Goal: Transaction & Acquisition: Purchase product/service

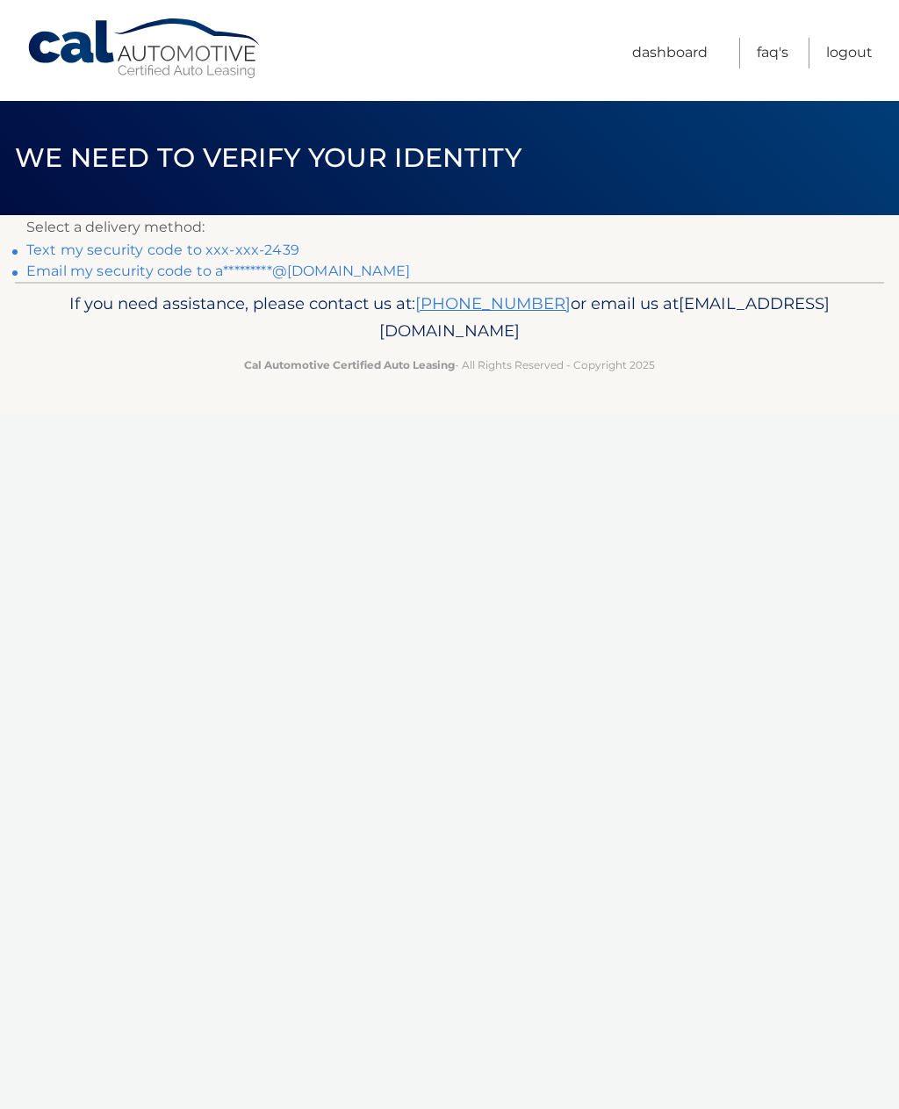
click at [271, 249] on link "Text my security code to xxx-xxx-2439" at bounding box center [162, 250] width 273 height 17
click at [283, 254] on link "Text my security code to xxx-xxx-2439" at bounding box center [162, 250] width 273 height 17
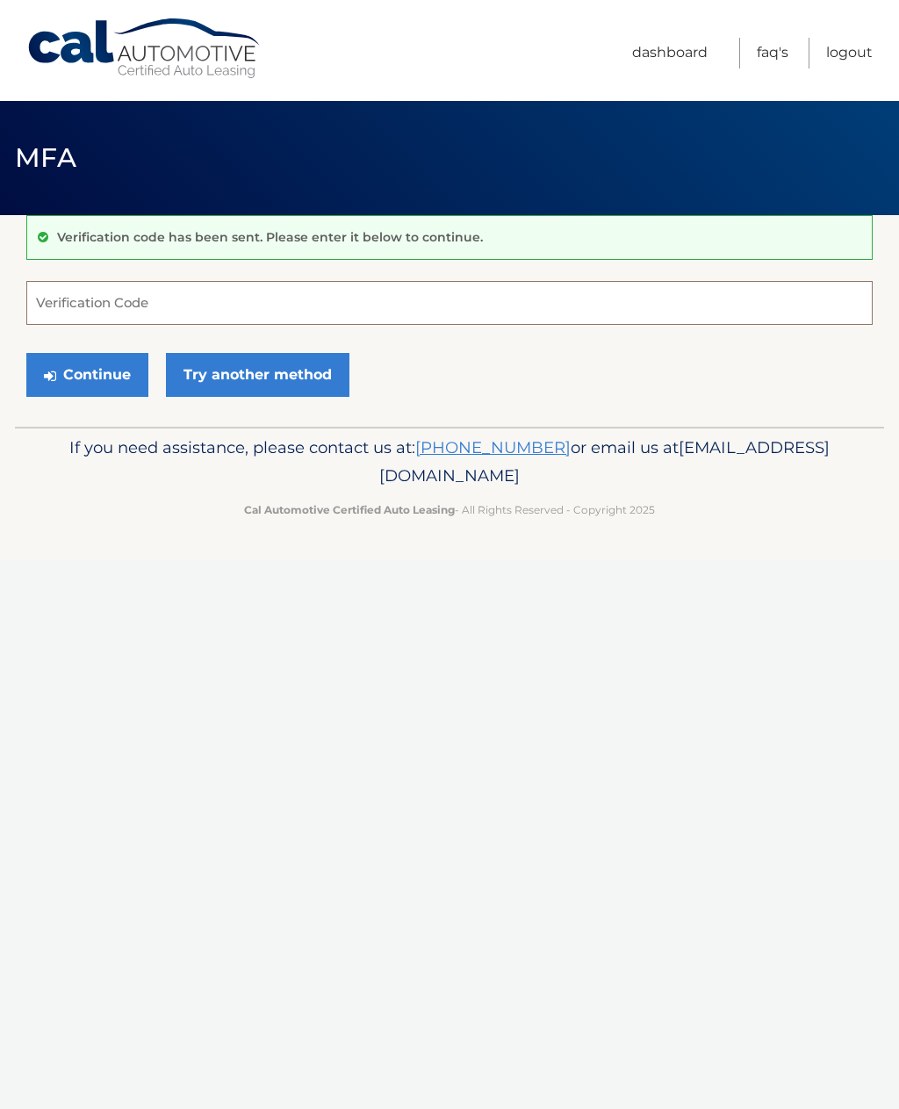
click at [312, 289] on input "Verification Code" at bounding box center [449, 303] width 847 height 44
click at [357, 294] on input "Verification Code" at bounding box center [449, 303] width 847 height 44
click at [315, 369] on link "Try another method" at bounding box center [258, 375] width 184 height 44
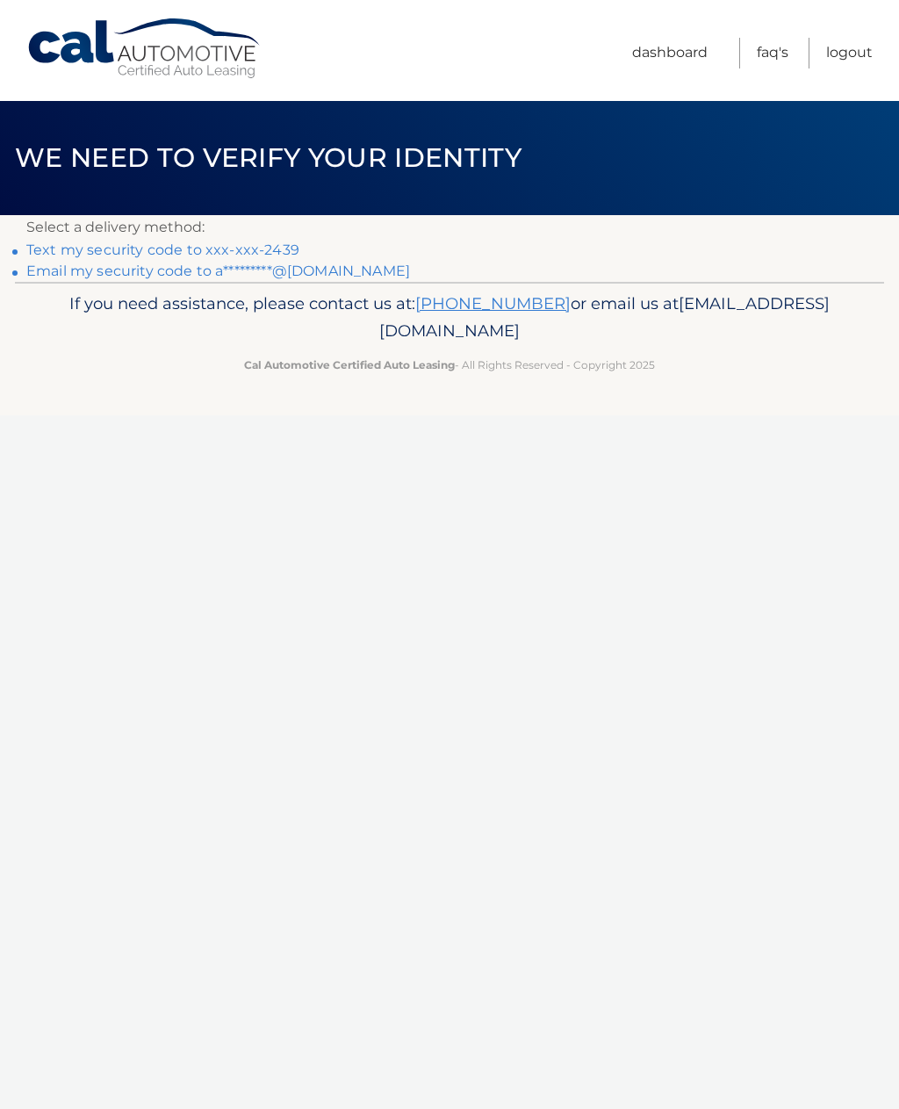
click at [277, 253] on link "Text my security code to xxx-xxx-2439" at bounding box center [162, 250] width 273 height 17
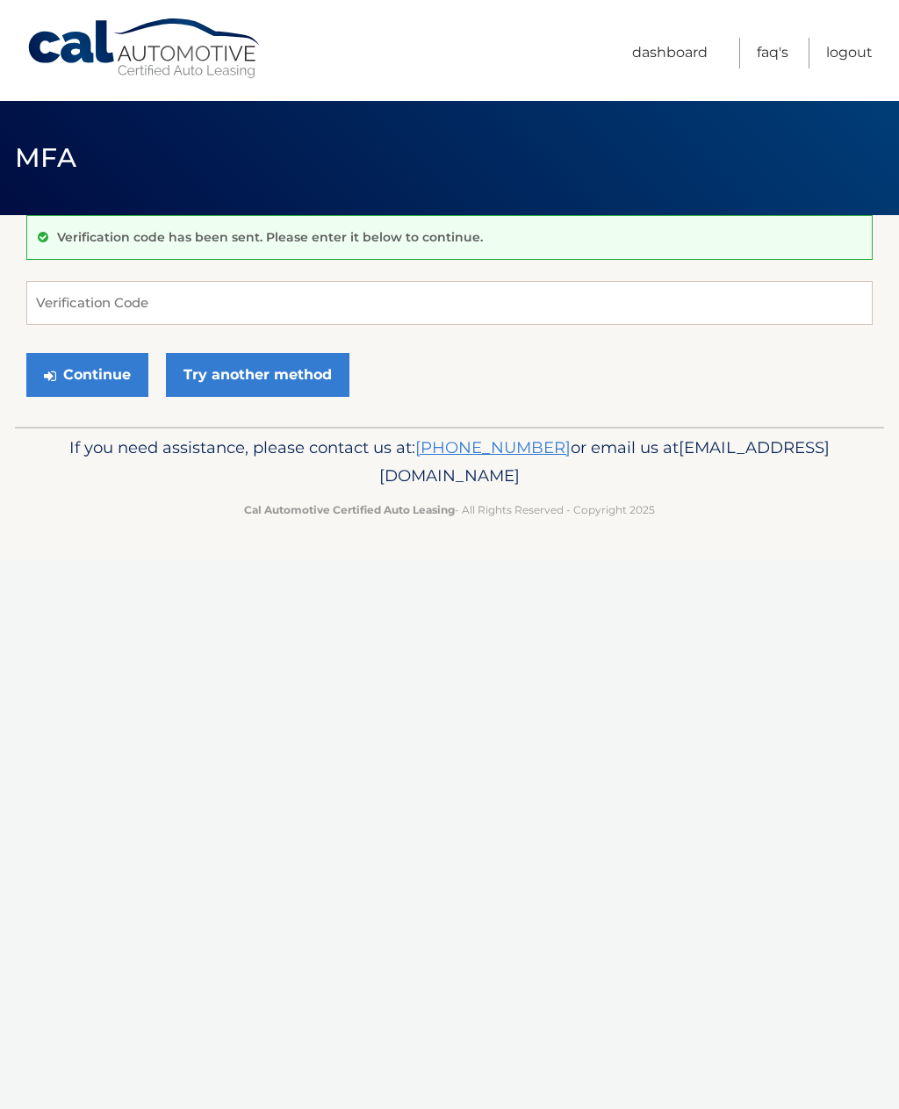
click at [271, 365] on link "Try another method" at bounding box center [258, 375] width 184 height 44
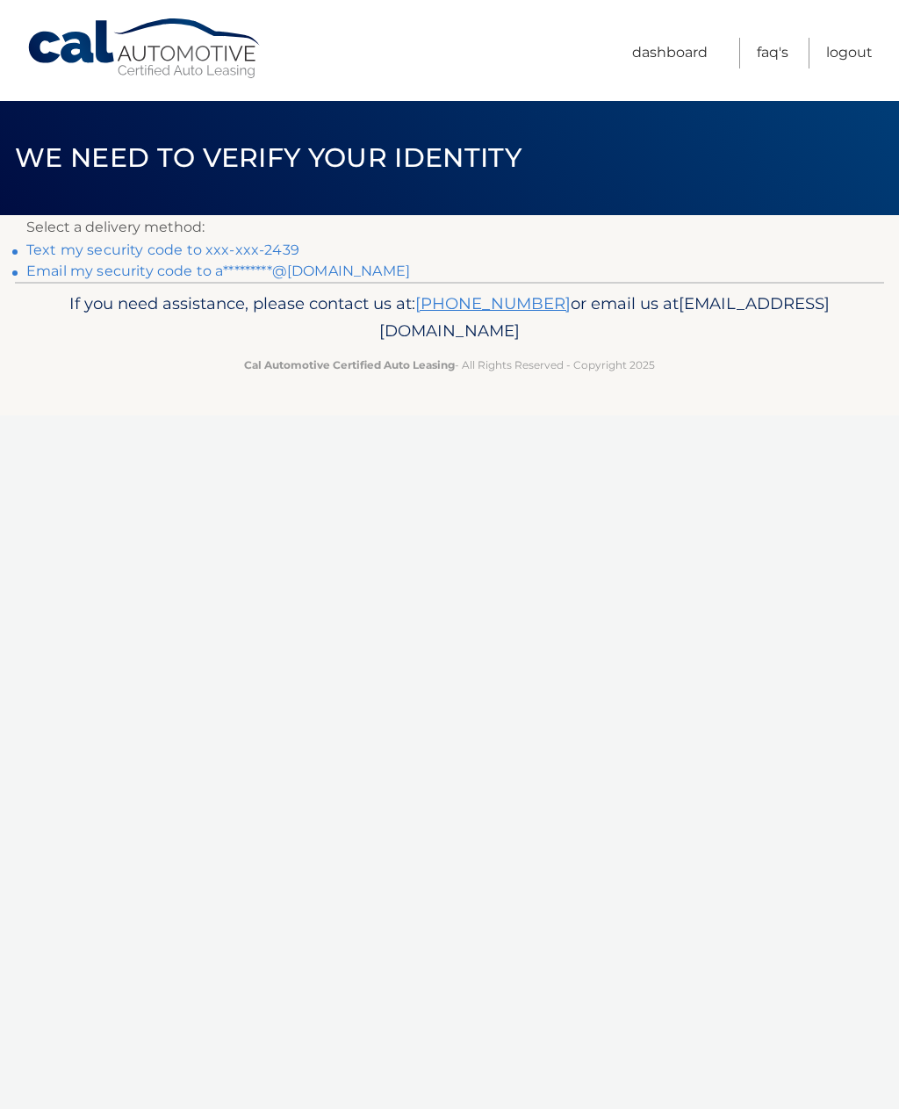
click at [313, 271] on link "Email my security code to a*********@msn.com" at bounding box center [218, 271] width 384 height 17
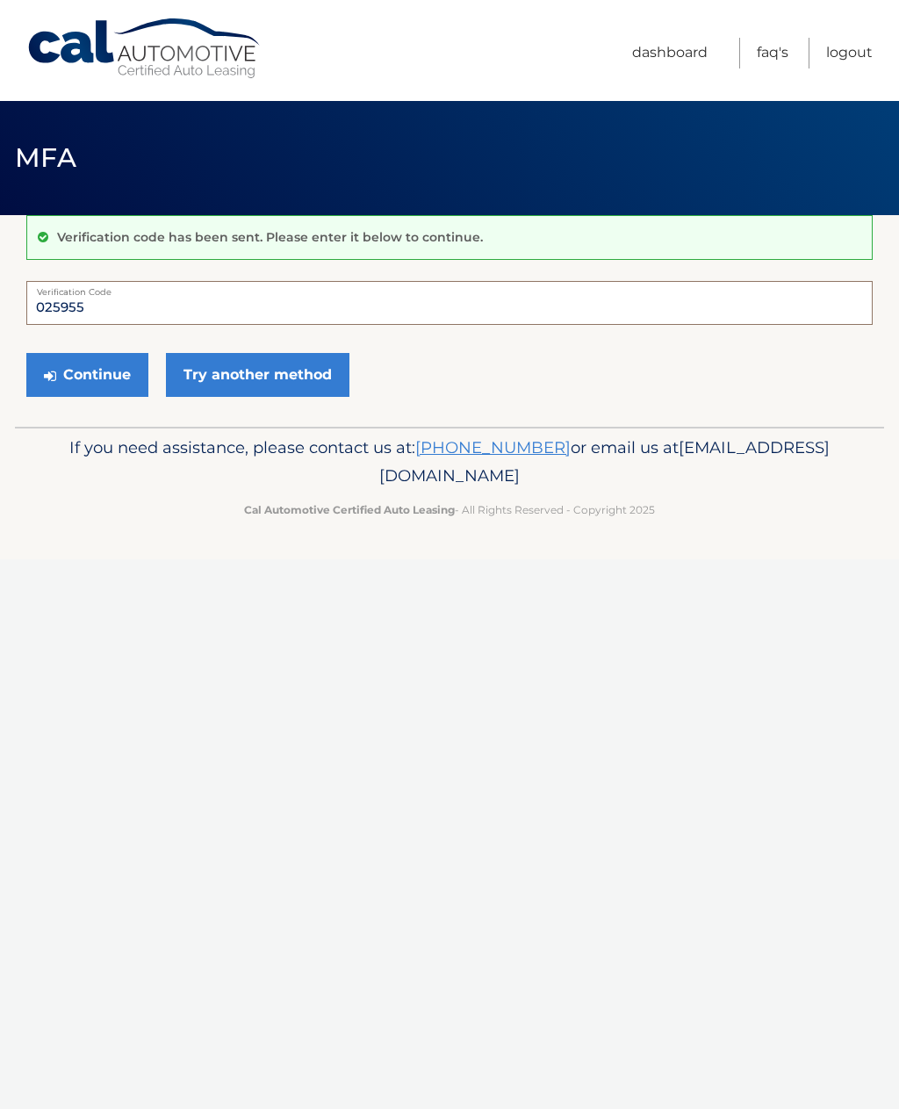
type input "025955"
click at [99, 371] on button "Continue" at bounding box center [87, 375] width 122 height 44
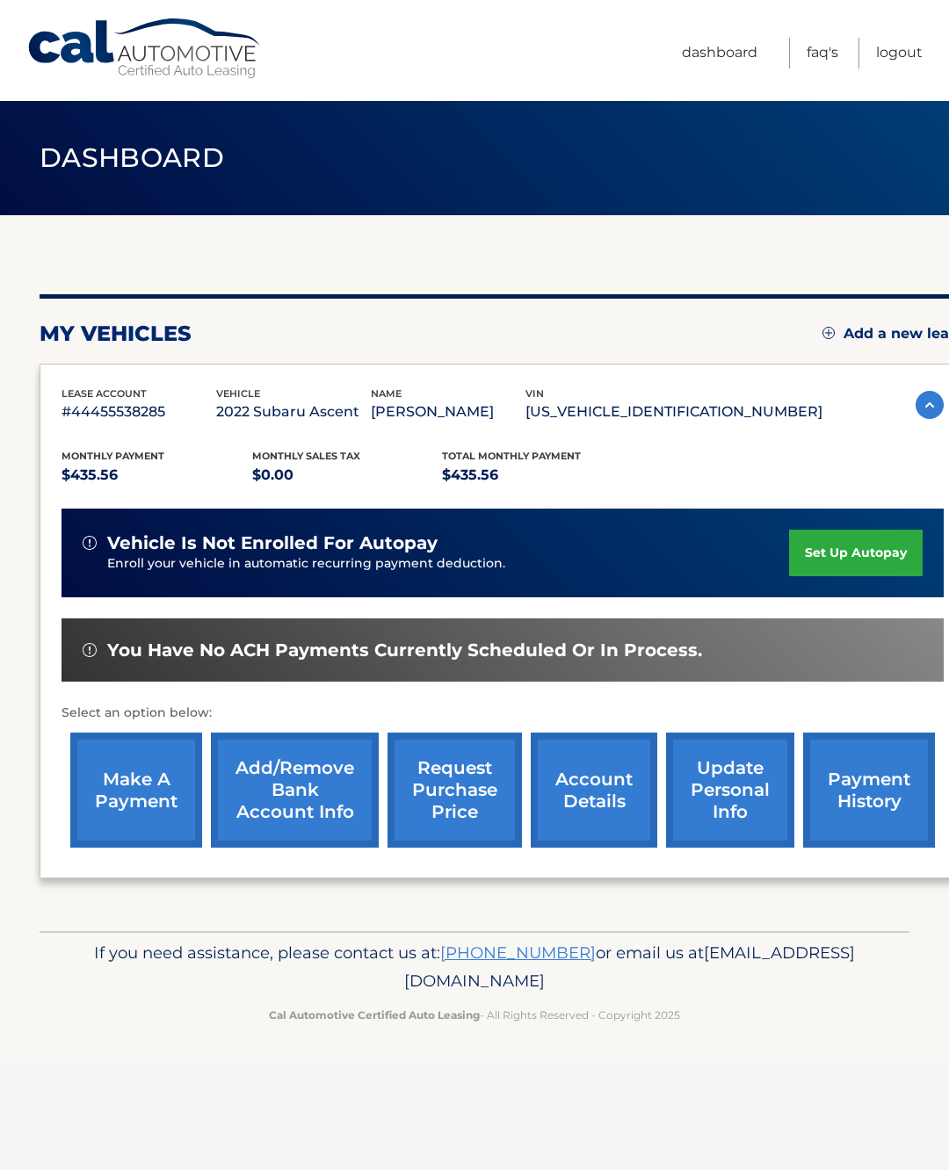
click at [159, 805] on link "make a payment" at bounding box center [136, 790] width 132 height 115
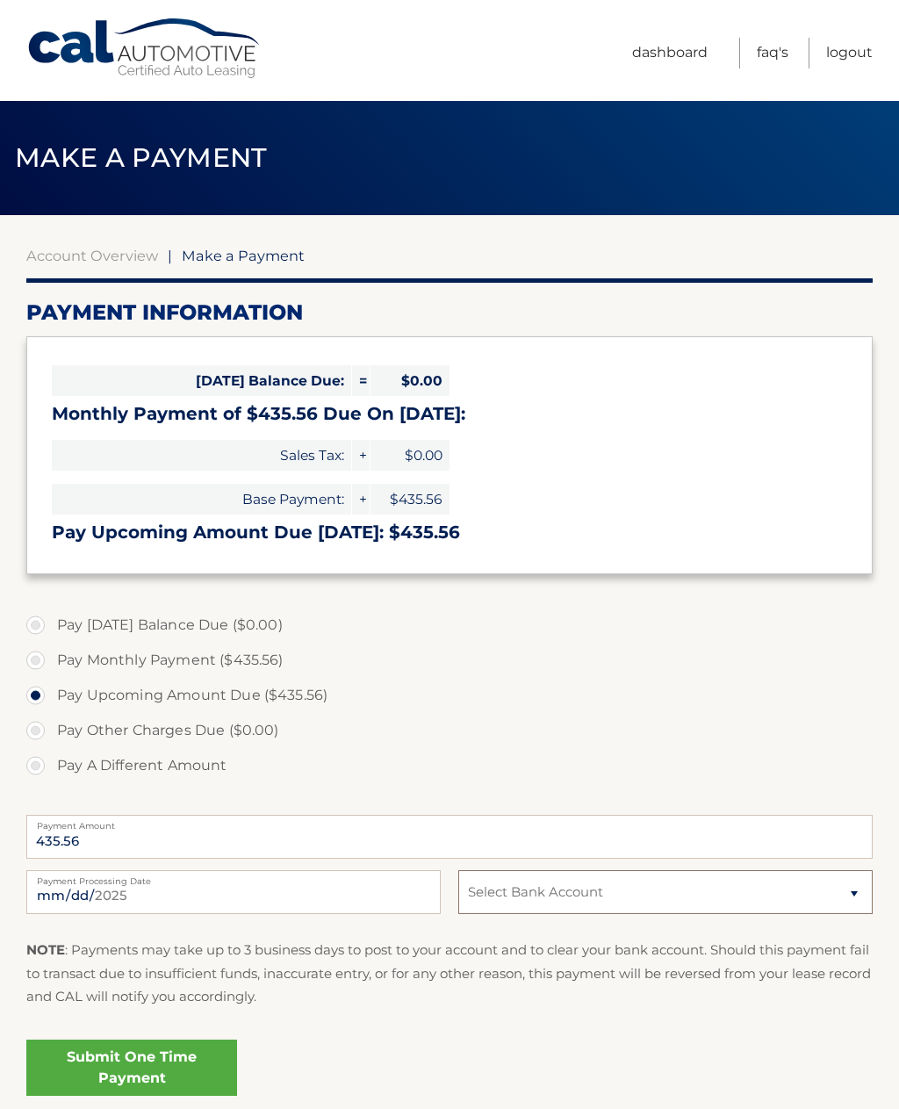
click at [854, 897] on select "Select Bank Account Checking CITIBANK NA *****3322 Checking TD BANK NA *****5923" at bounding box center [666, 892] width 415 height 44
select select "MWM2NmJjZjUtNGI4ZS00NjdhLTg0OWMtOTQxMGZiODQ5ZDFh"
click at [213, 1065] on link "Submit One Time Payment" at bounding box center [131, 1068] width 211 height 56
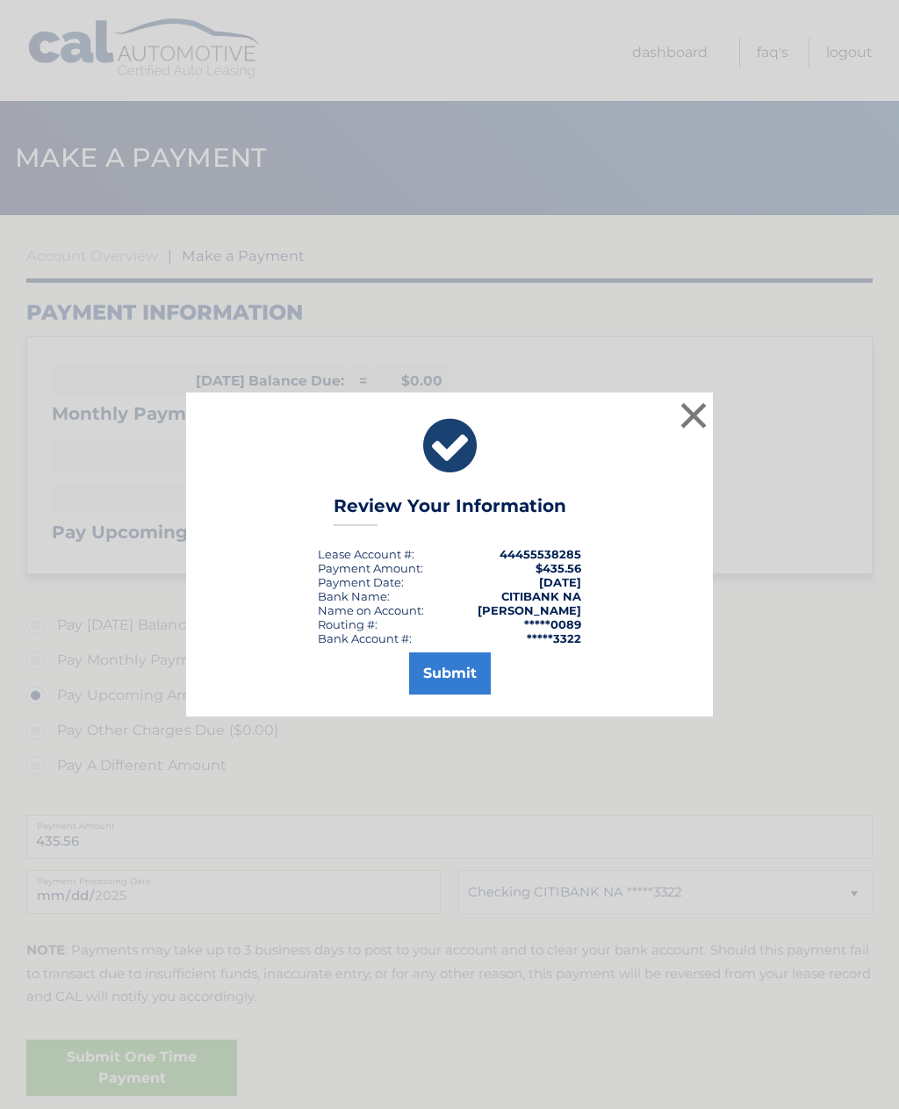
click at [472, 676] on button "Submit" at bounding box center [450, 674] width 82 height 42
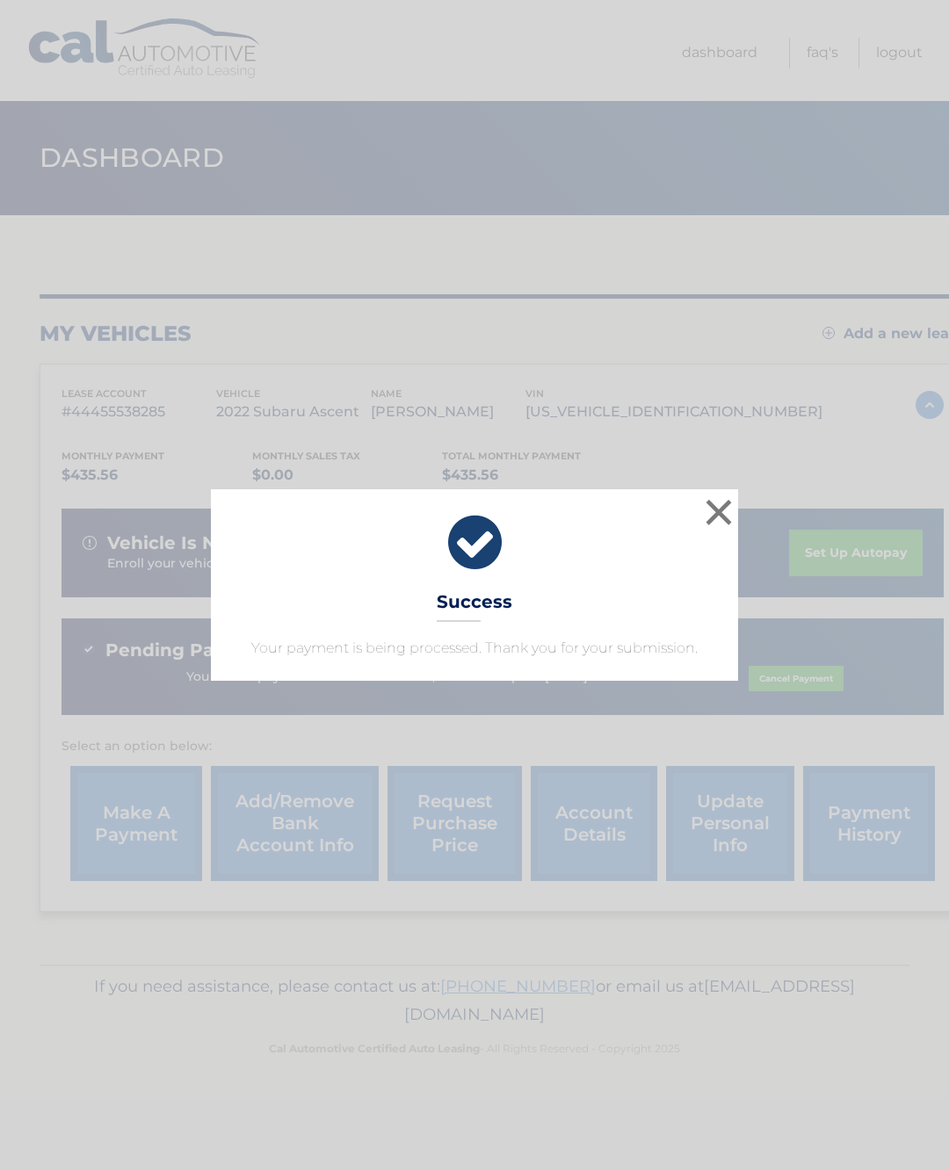
click at [718, 510] on button "×" at bounding box center [718, 512] width 35 height 35
